Goal: Find specific page/section: Find specific page/section

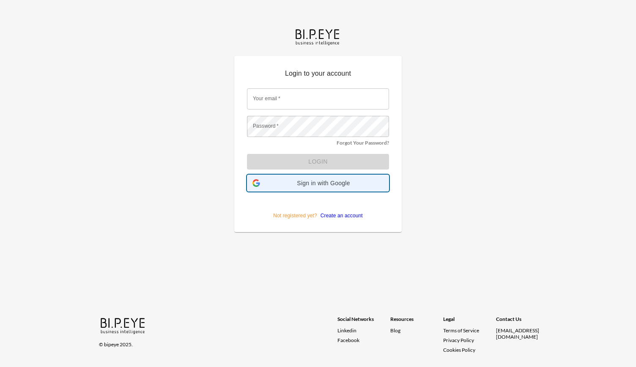
click at [326, 182] on span "Sign in with Google" at bounding box center [323, 183] width 120 height 7
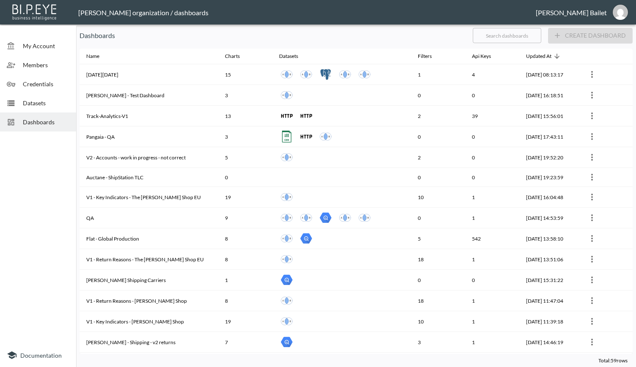
click at [500, 37] on input "text" at bounding box center [507, 35] width 68 height 21
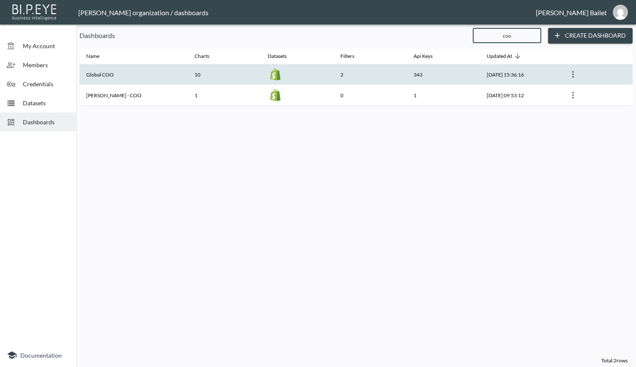
type input "coo"
click at [110, 76] on th "Global COO" at bounding box center [133, 74] width 108 height 21
